Goal: Information Seeking & Learning: Learn about a topic

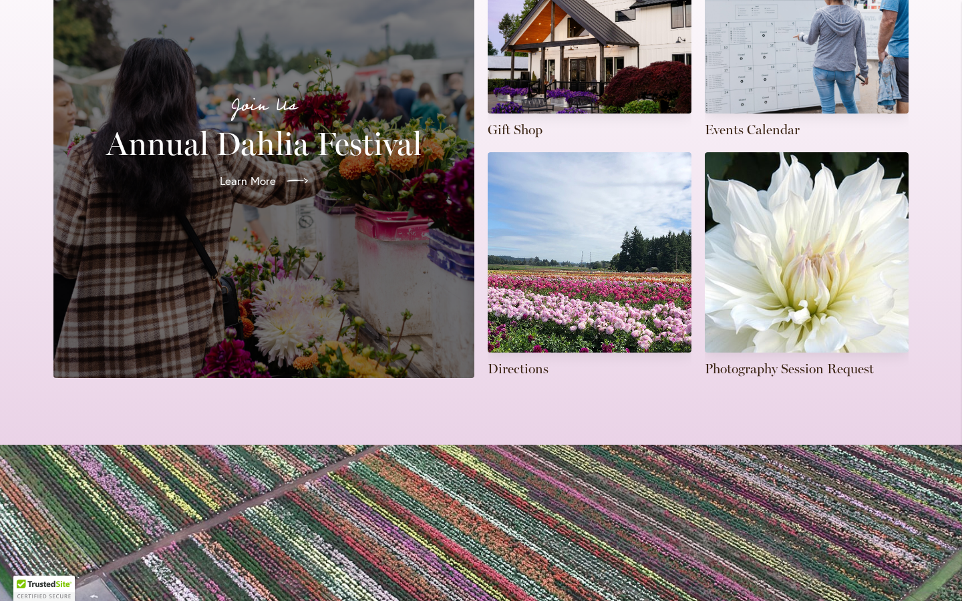
scroll to position [433, 0]
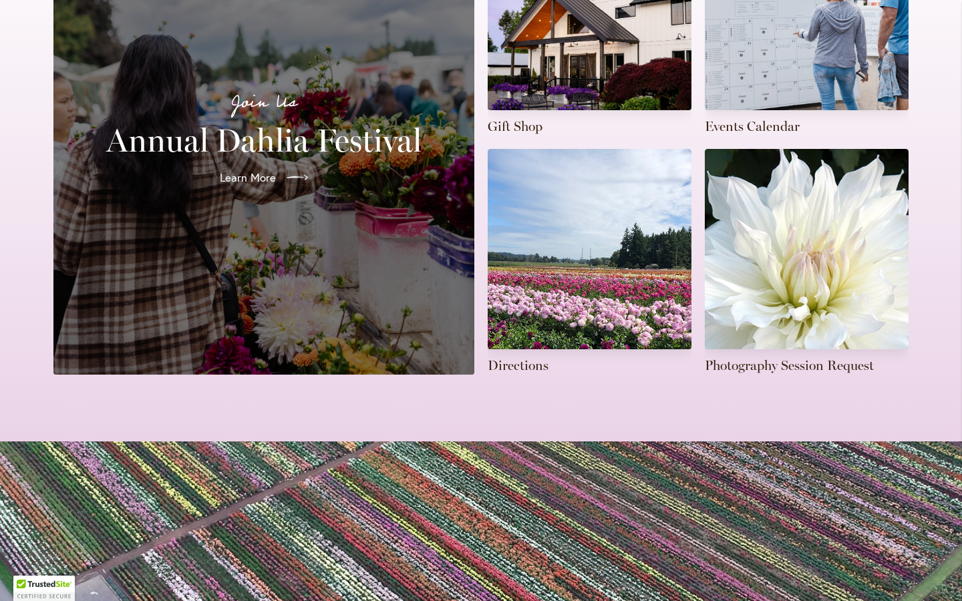
click at [255, 216] on div "Join Us Annual Dahlia Festival Learn More" at bounding box center [263, 142] width 389 height 433
click at [283, 159] on link "Learn More" at bounding box center [264, 177] width 112 height 37
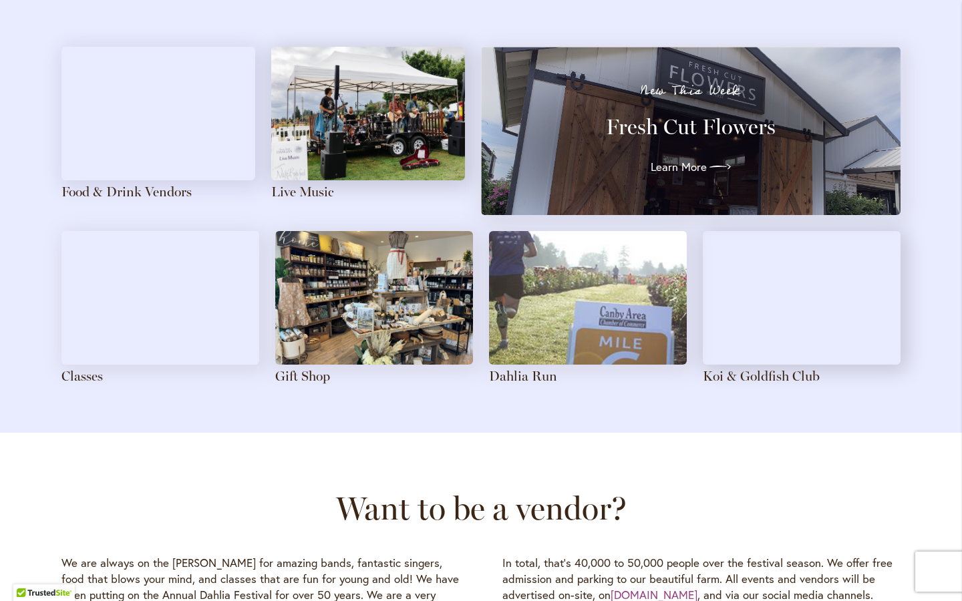
scroll to position [1463, 0]
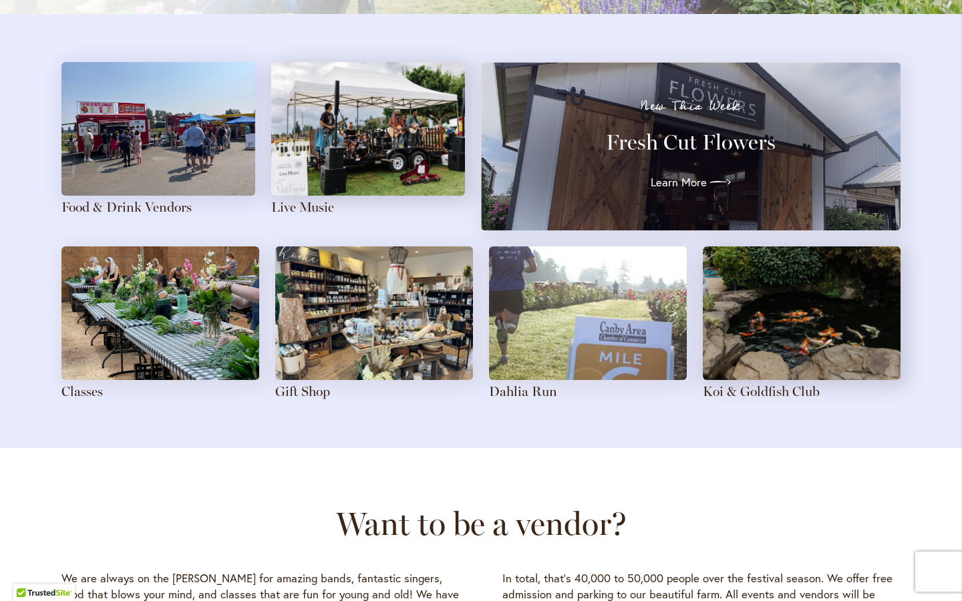
click at [556, 384] on h3 "Dahlia Run" at bounding box center [588, 392] width 198 height 17
click at [539, 389] on link "Dahlia Run" at bounding box center [523, 392] width 68 height 16
click at [537, 393] on link "Dahlia Run" at bounding box center [523, 392] width 68 height 16
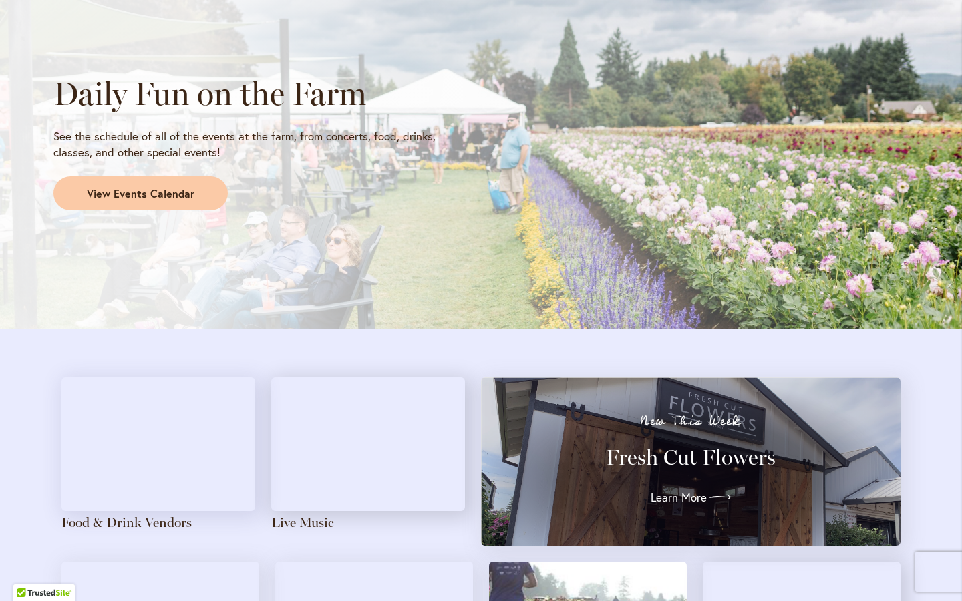
scroll to position [1149, 0]
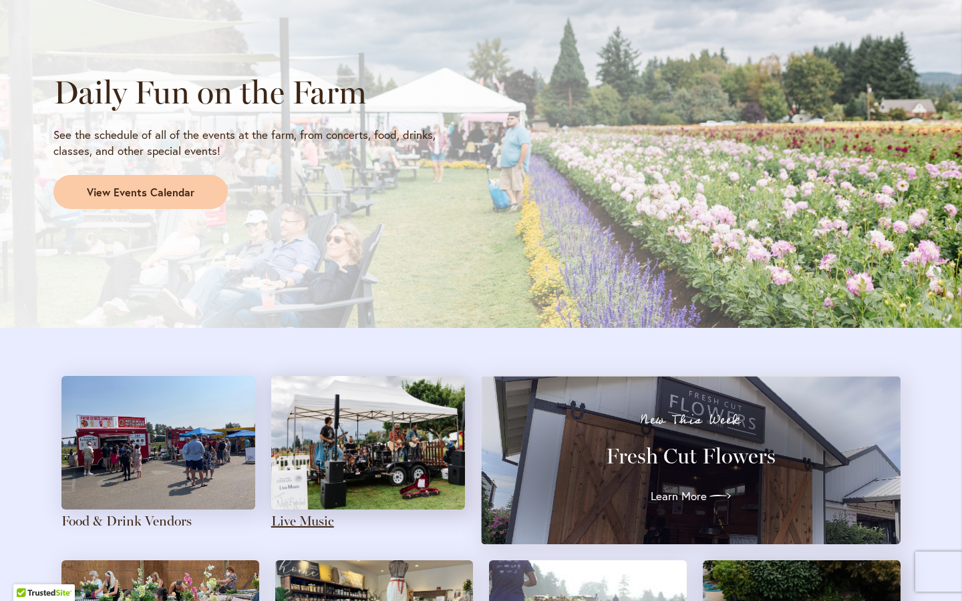
click at [316, 517] on link "Live Music" at bounding box center [302, 521] width 63 height 16
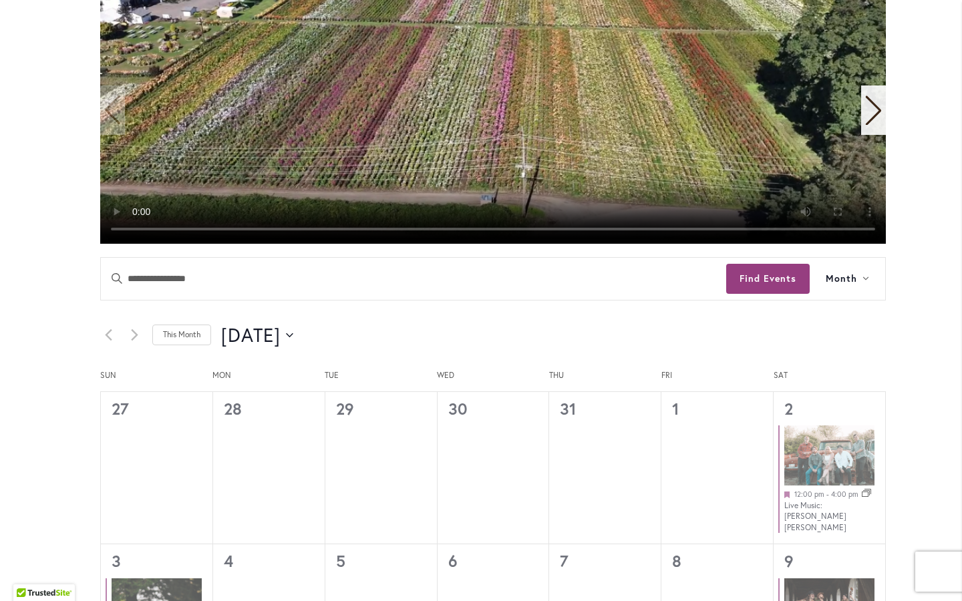
scroll to position [457, 0]
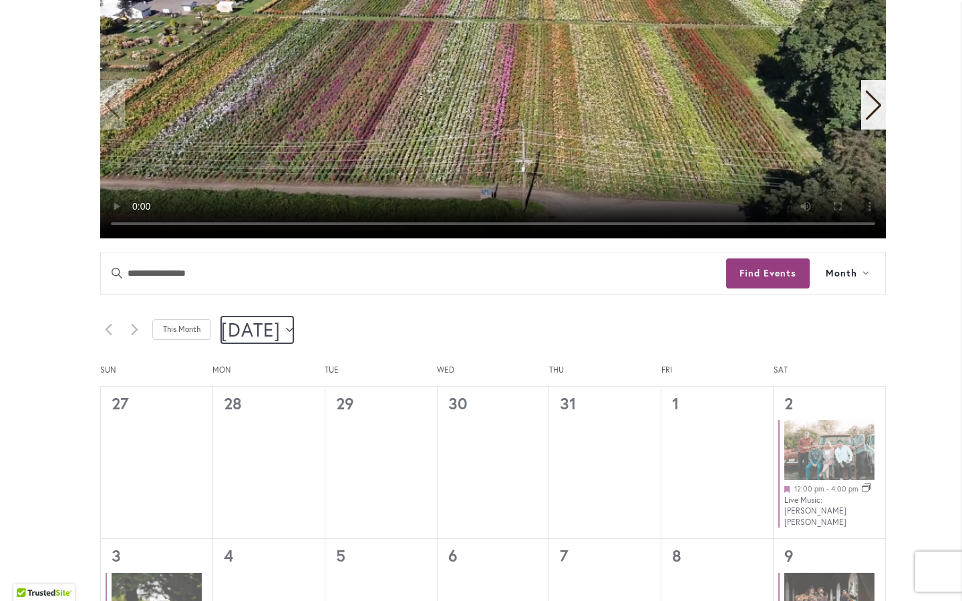
click at [281, 337] on span "[DATE]" at bounding box center [250, 330] width 59 height 27
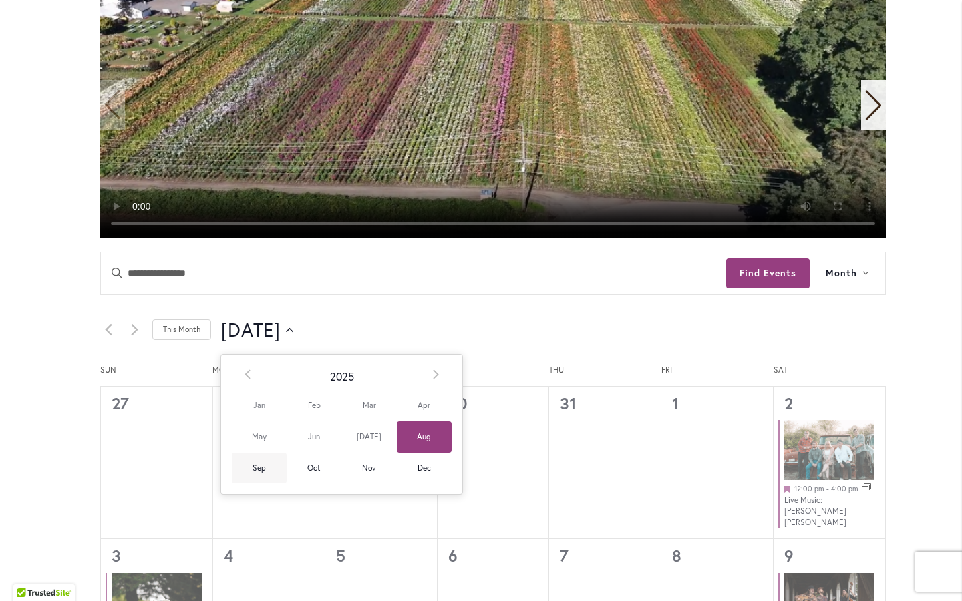
click at [259, 464] on span "Sep" at bounding box center [259, 468] width 55 height 31
type input "********"
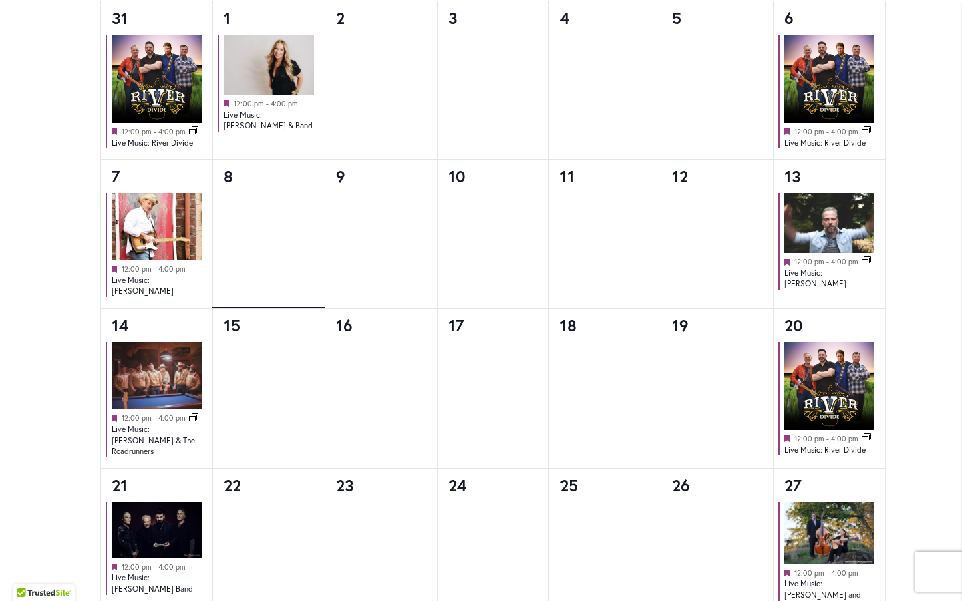
scroll to position [893, 0]
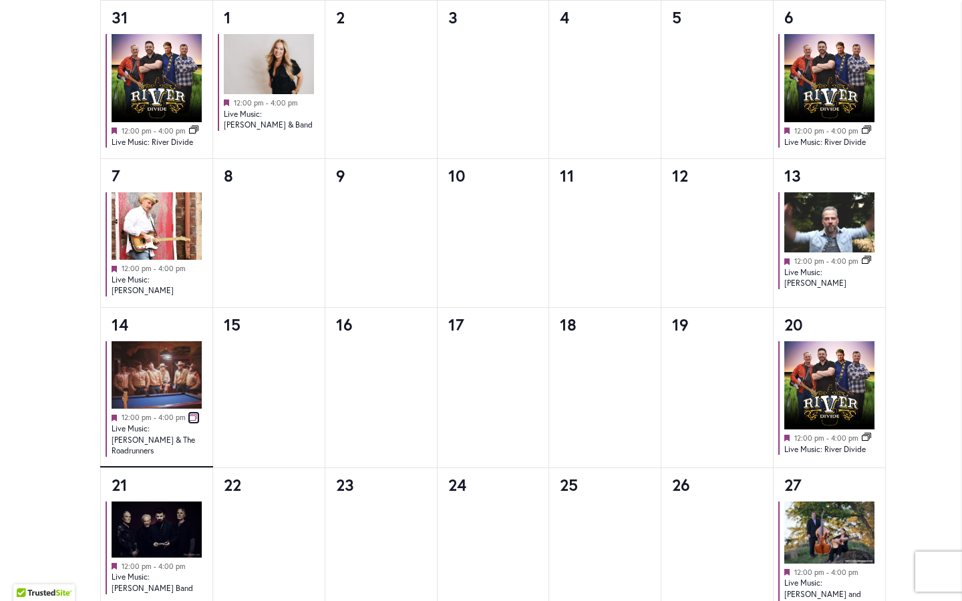
click at [189, 414] on link "Event Series" at bounding box center [193, 418] width 9 height 9
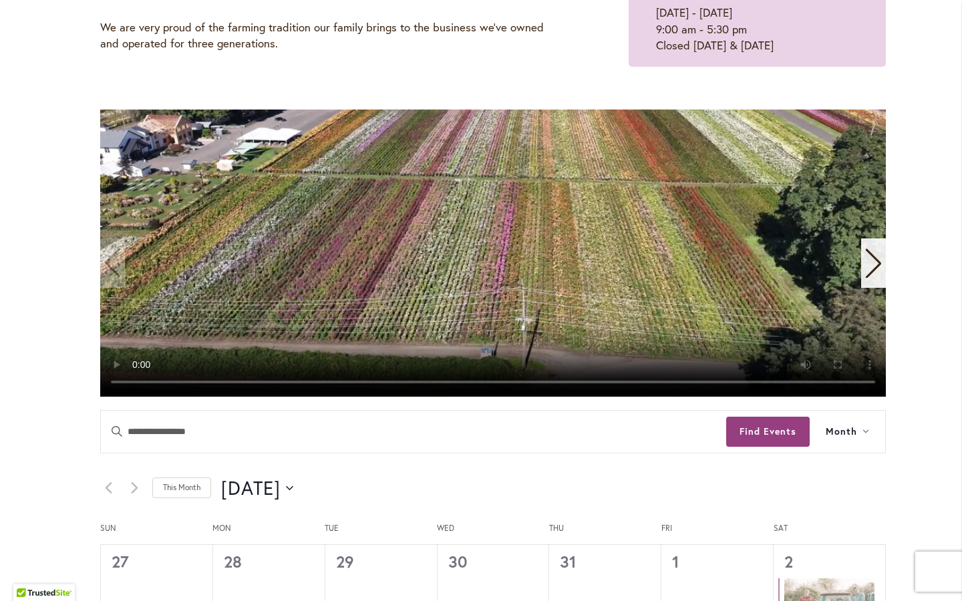
scroll to position [295, 0]
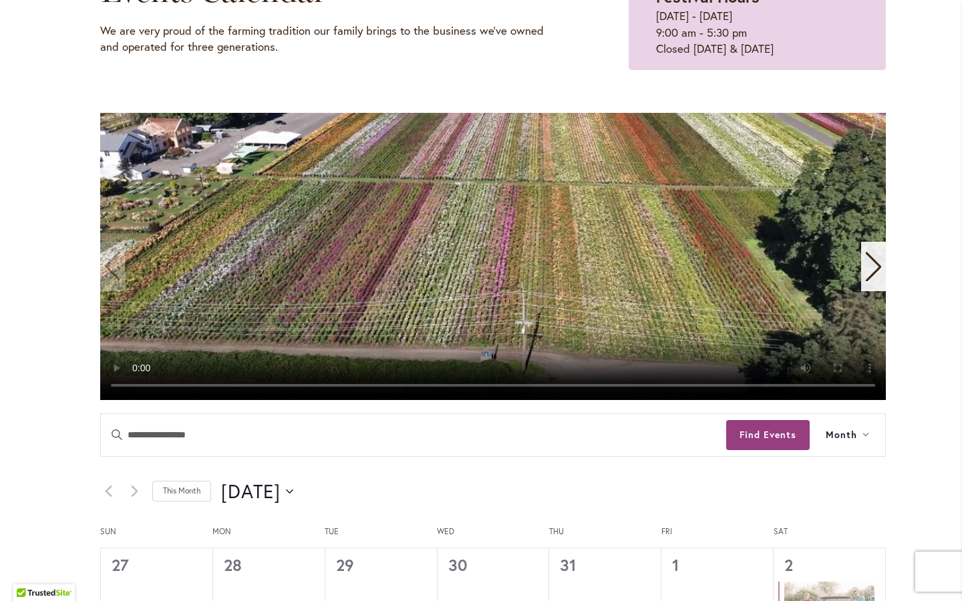
click at [869, 268] on icon "Next slide" at bounding box center [874, 266] width 18 height 29
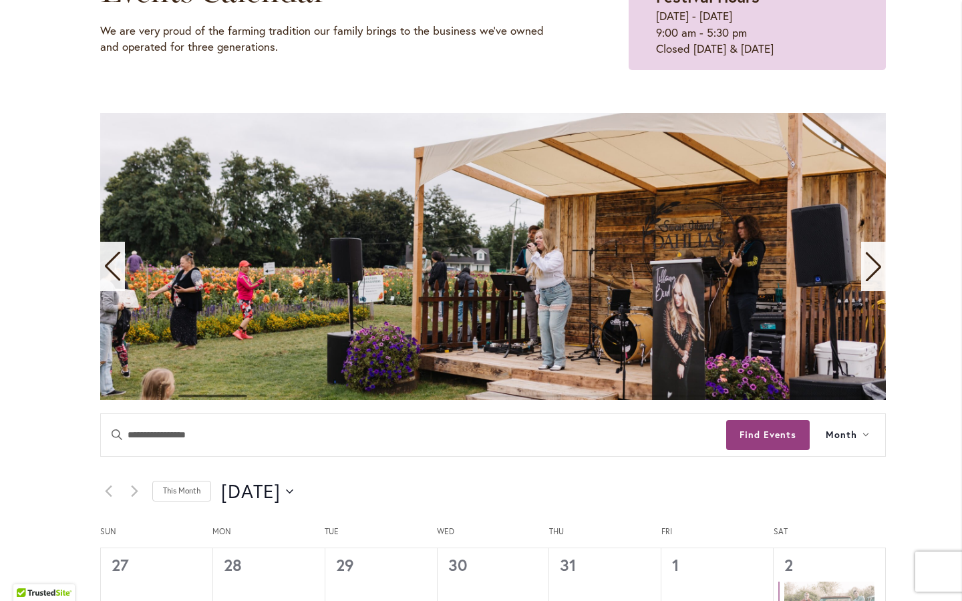
click at [869, 267] on icon "Next slide" at bounding box center [874, 266] width 18 height 29
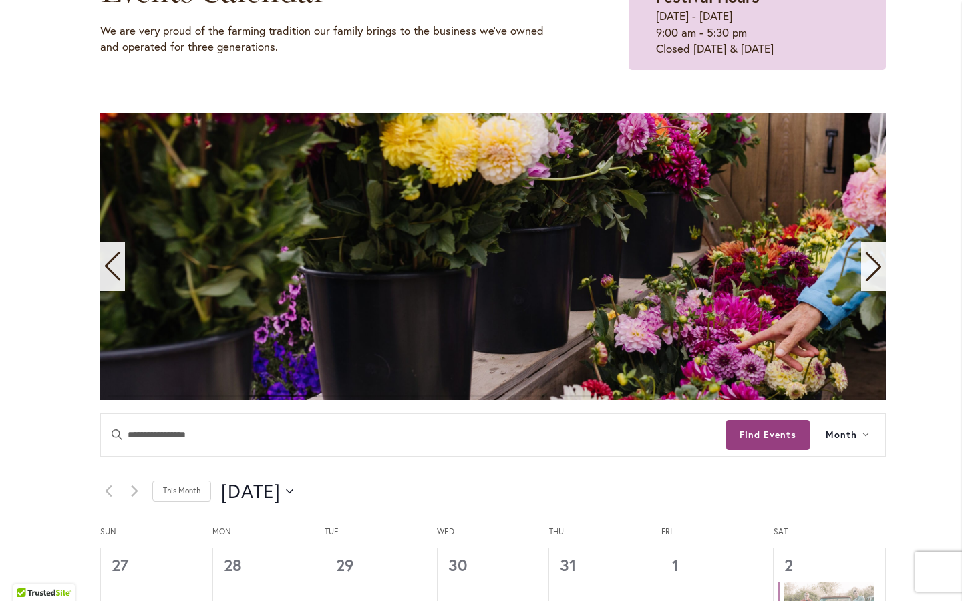
click at [869, 267] on icon "Next slide" at bounding box center [874, 266] width 18 height 29
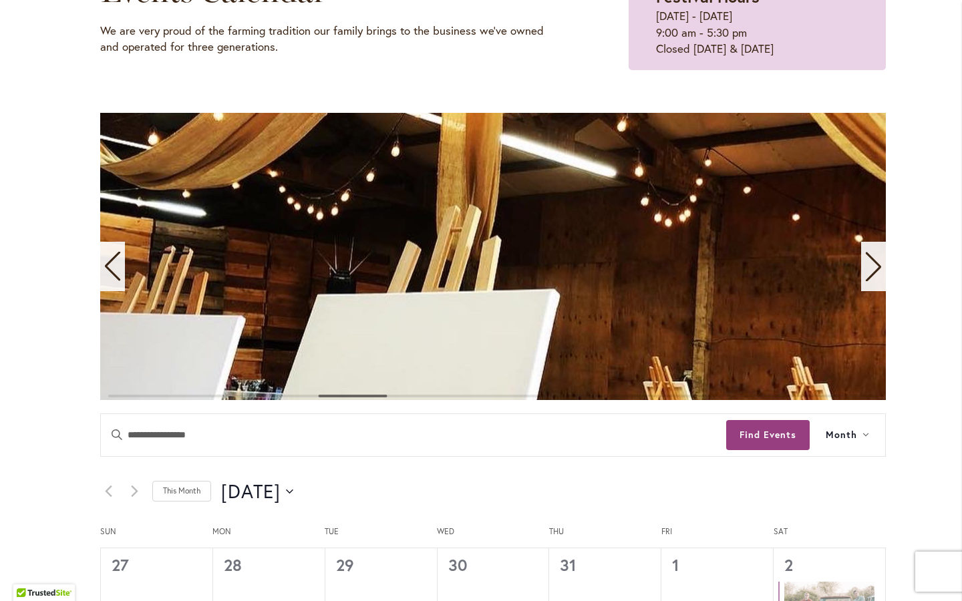
click at [869, 267] on icon "Next slide" at bounding box center [874, 266] width 18 height 29
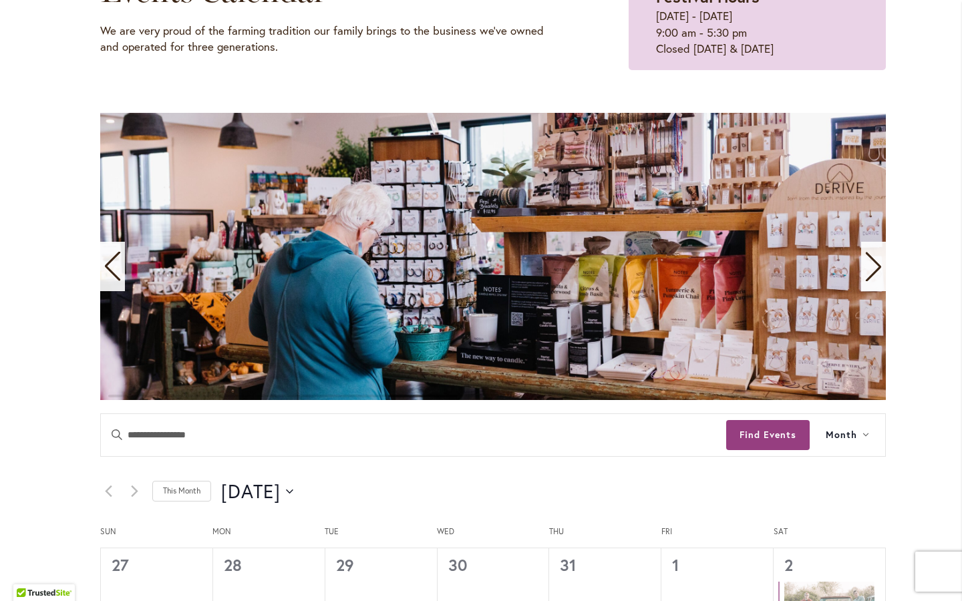
click at [869, 267] on icon "Next slide" at bounding box center [874, 266] width 18 height 29
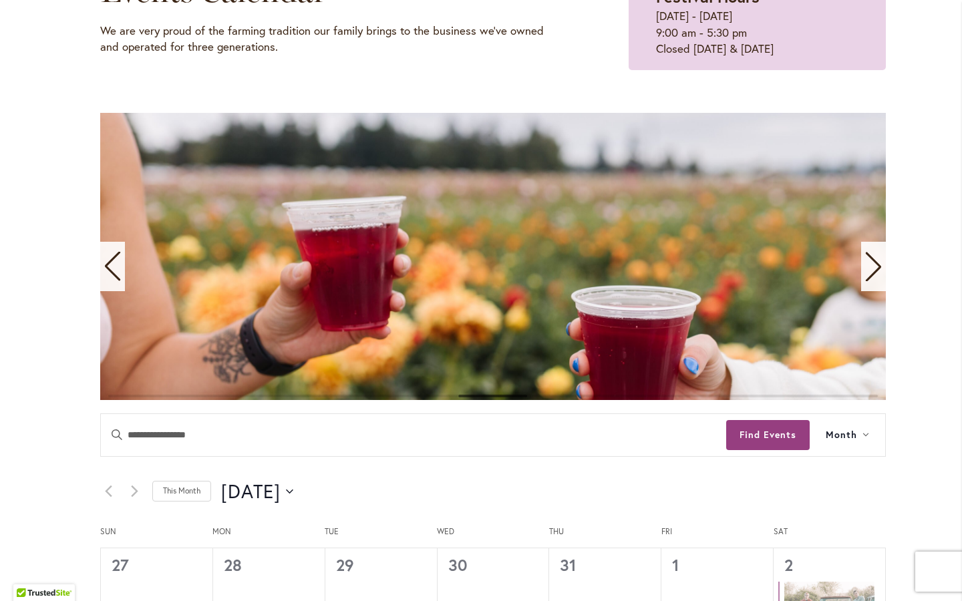
click at [869, 267] on icon "Next slide" at bounding box center [874, 266] width 18 height 29
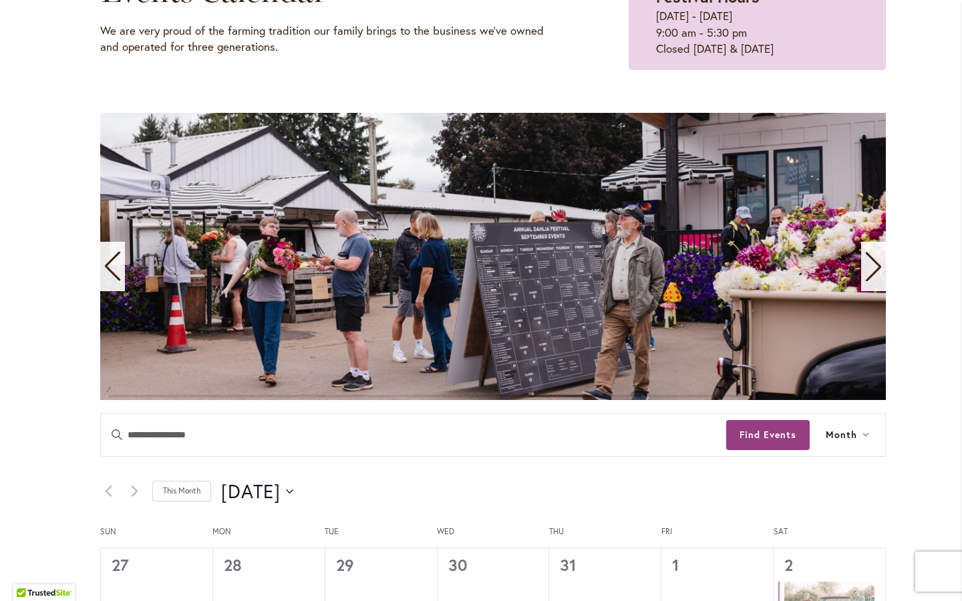
click at [869, 267] on icon "Next slide" at bounding box center [874, 266] width 18 height 29
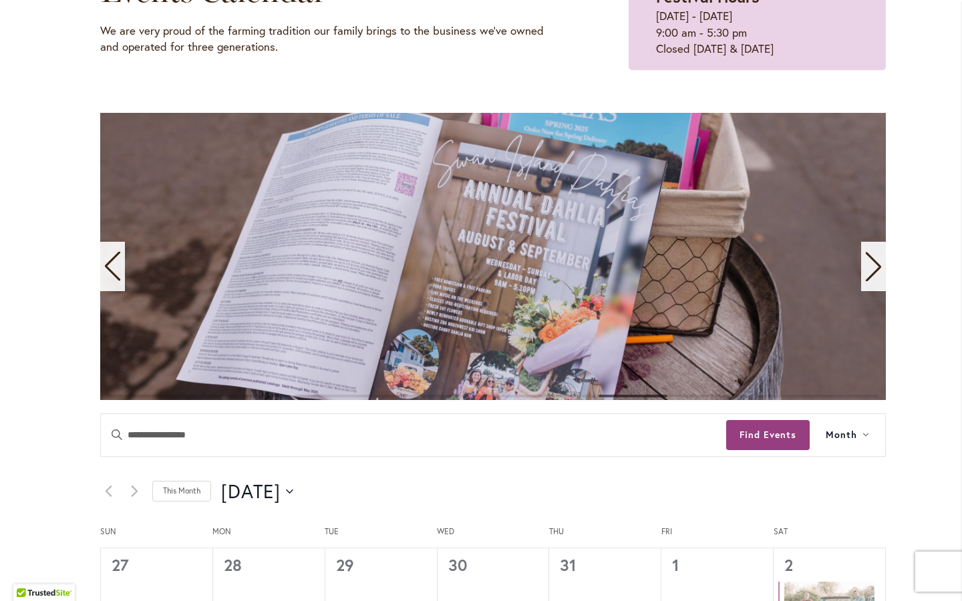
click at [867, 265] on icon "Next slide" at bounding box center [874, 266] width 18 height 29
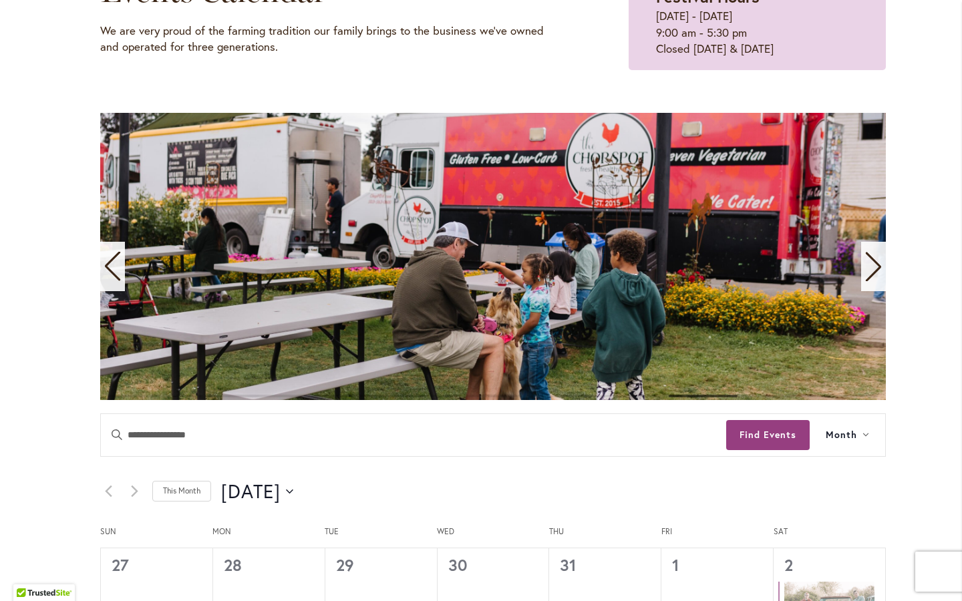
click at [867, 262] on icon "Next slide" at bounding box center [874, 266] width 18 height 29
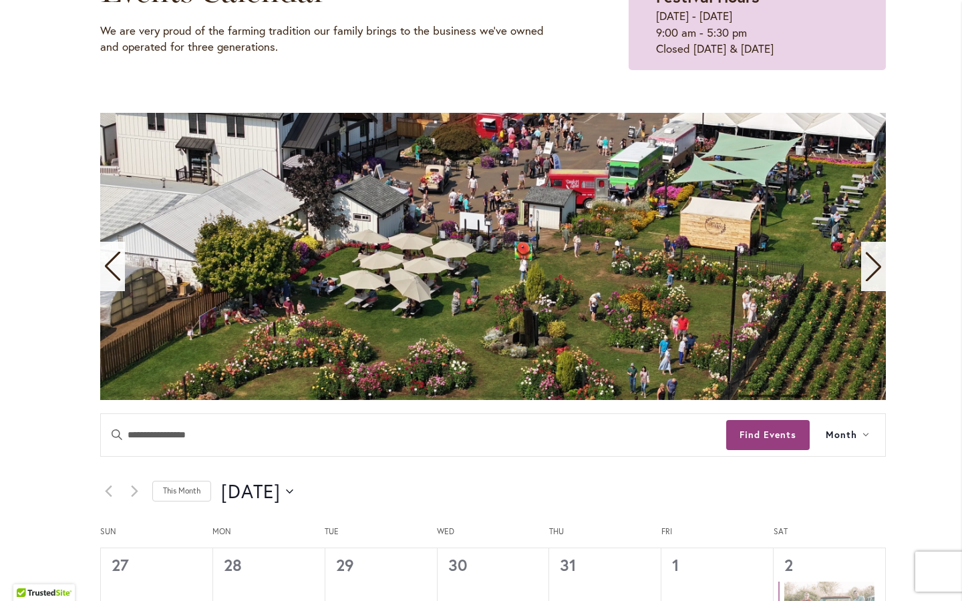
click at [867, 258] on icon "Next slide" at bounding box center [874, 266] width 18 height 29
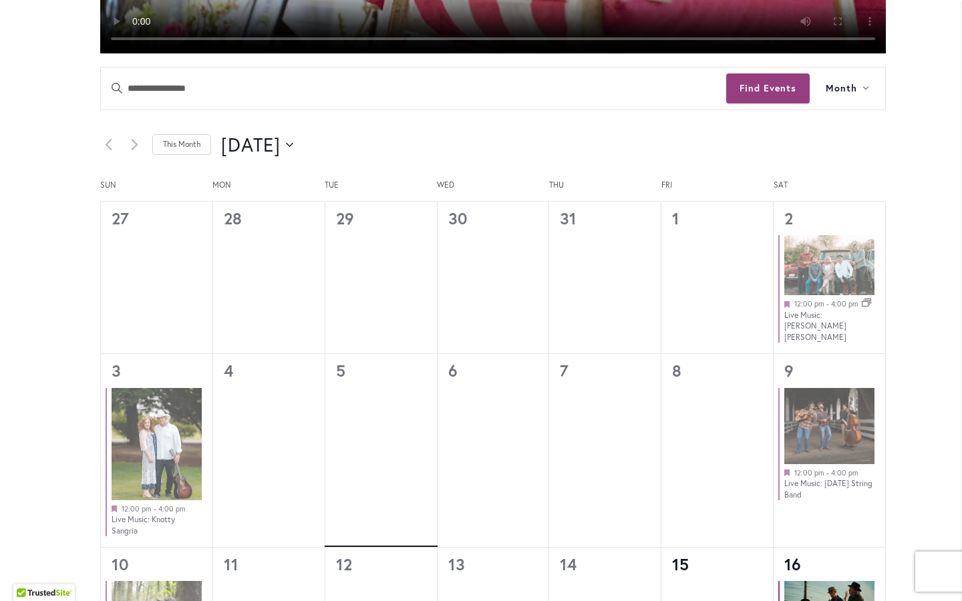
scroll to position [599, 0]
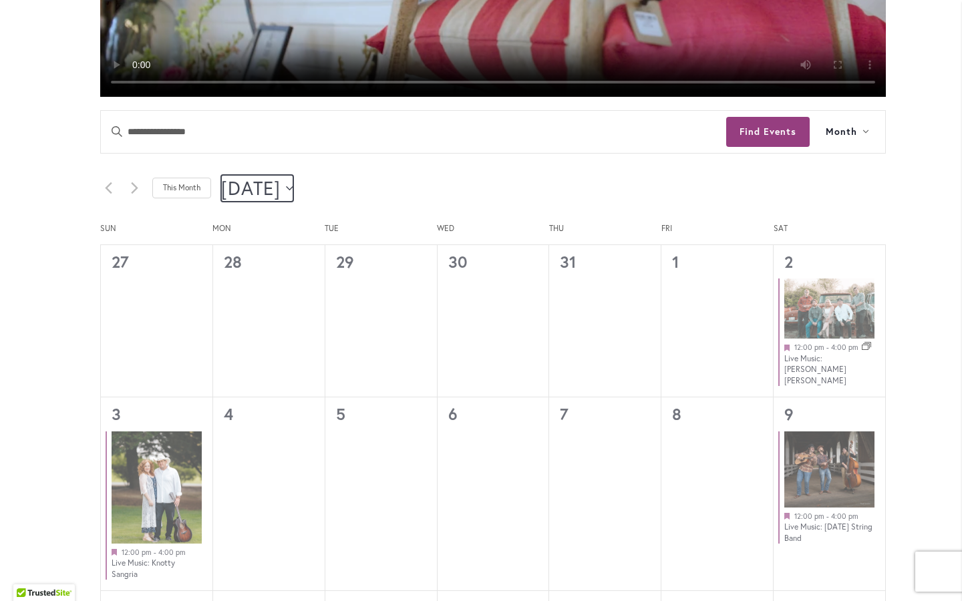
click at [281, 188] on span "August 2025" at bounding box center [250, 188] width 59 height 27
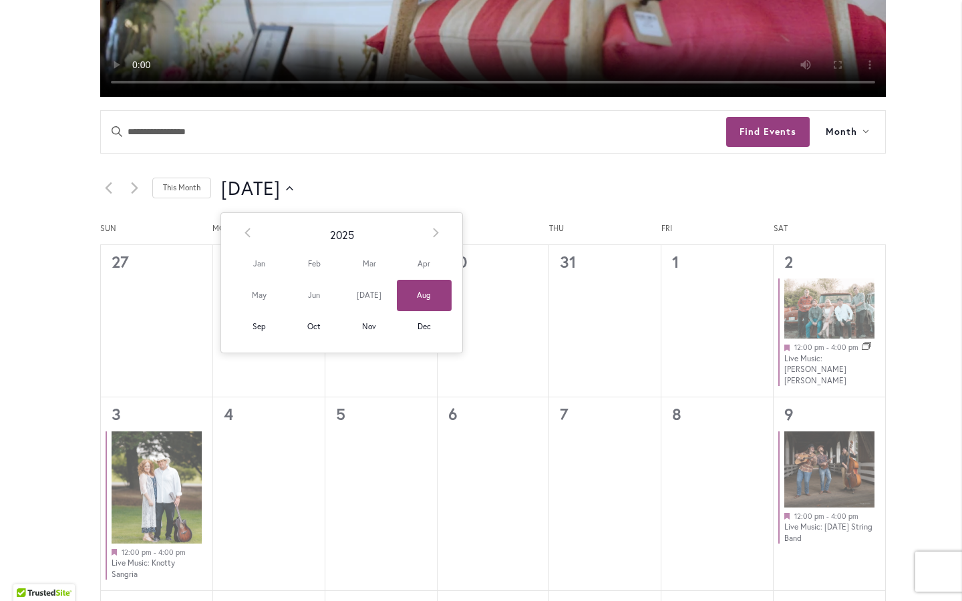
click at [256, 324] on span "Sep" at bounding box center [259, 326] width 55 height 31
type input "********"
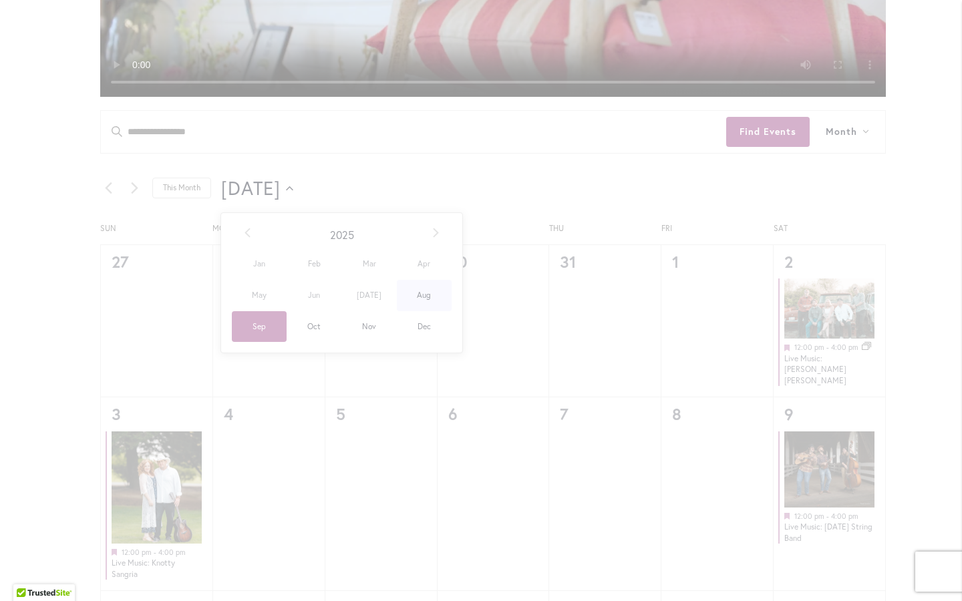
scroll to position [0, 46]
click at [258, 320] on div "42 events found." at bounding box center [492, 509] width 879 height 1754
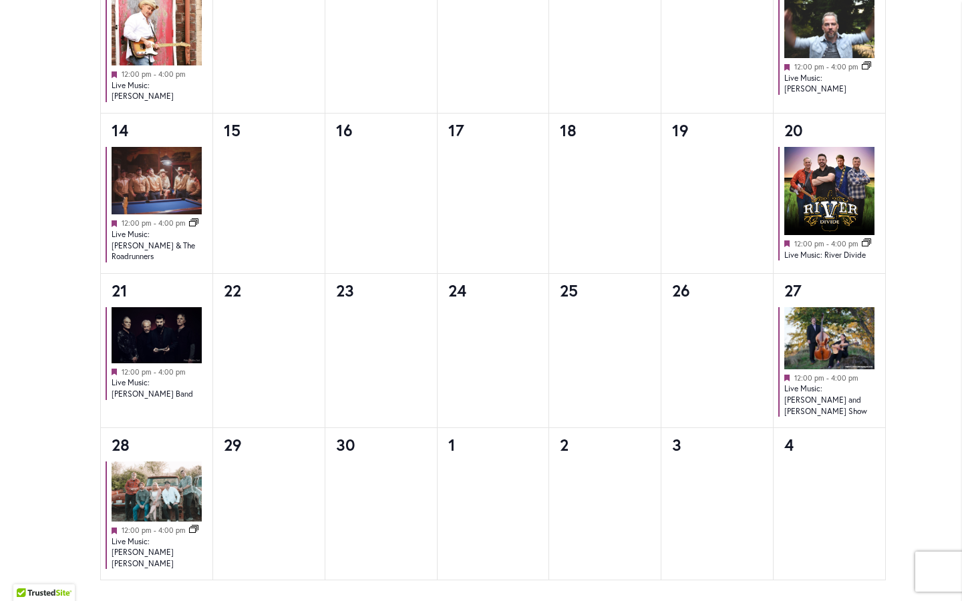
scroll to position [1121, 0]
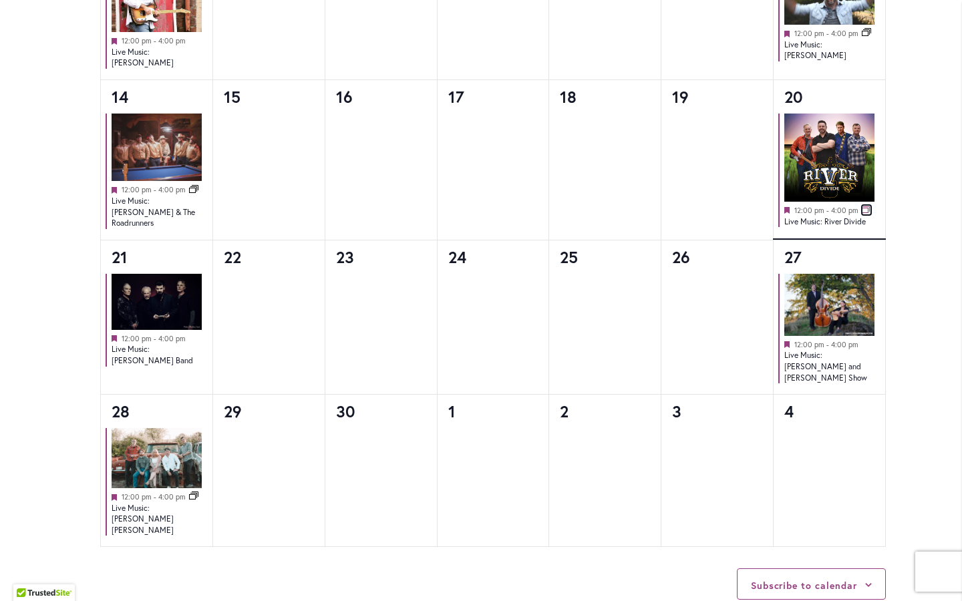
click at [863, 208] on rect at bounding box center [866, 210] width 6 height 5
click at [846, 158] on img at bounding box center [829, 158] width 90 height 88
